Goal: Task Accomplishment & Management: Use online tool/utility

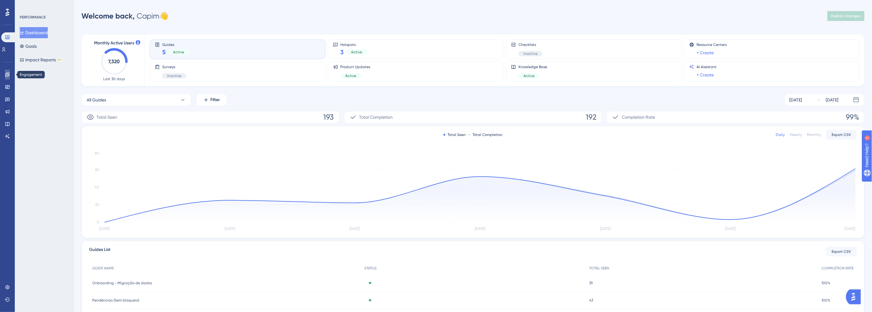
click at [5, 76] on link at bounding box center [7, 75] width 5 height 10
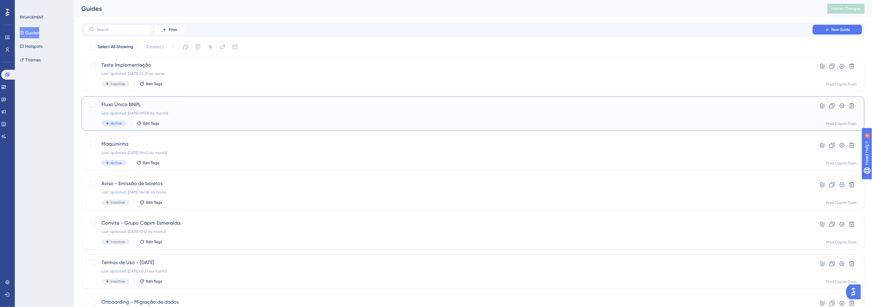
click at [192, 109] on div "Fluxo Único BNPL Last Updated: [DATE] 09:08 da manhã Active Edit Tags" at bounding box center [447, 113] width 693 height 25
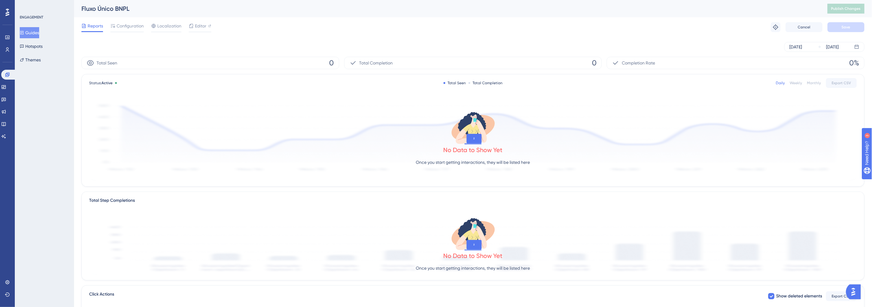
click at [137, 22] on div "Reports Configuration Localization Editor Troubleshoot Cancel Save" at bounding box center [472, 27] width 783 height 20
click at [137, 24] on span "Configuration" at bounding box center [130, 25] width 27 height 7
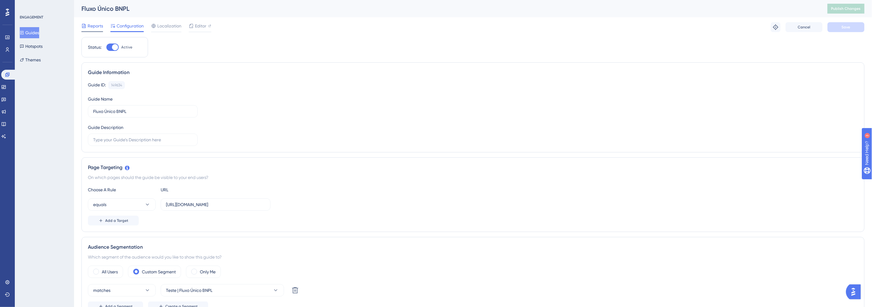
click at [94, 28] on span "Reports" at bounding box center [95, 25] width 15 height 7
